Goal: Submit feedback/report problem

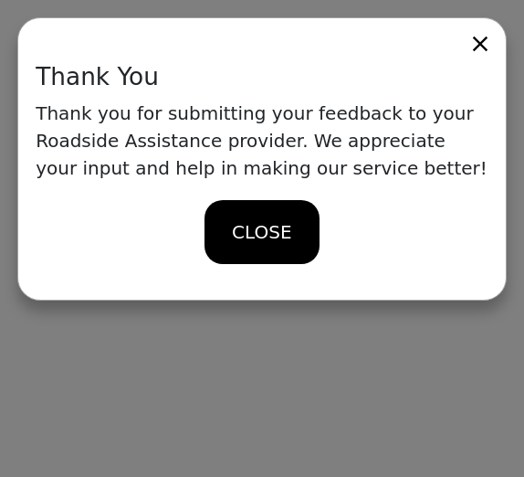
click at [479, 37] on icon at bounding box center [481, 44] width 26 height 26
click at [267, 238] on span "CLOSE" at bounding box center [261, 231] width 59 height 27
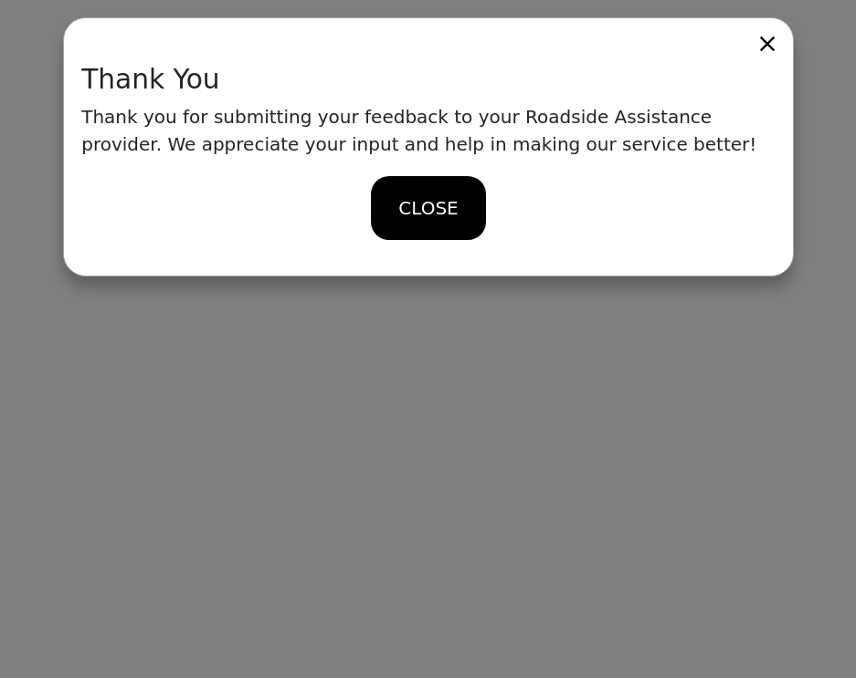
click at [405, 192] on div "CLOSE" at bounding box center [428, 208] width 114 height 64
